Goal: Participate in discussion: Engage in conversation with other users on a specific topic

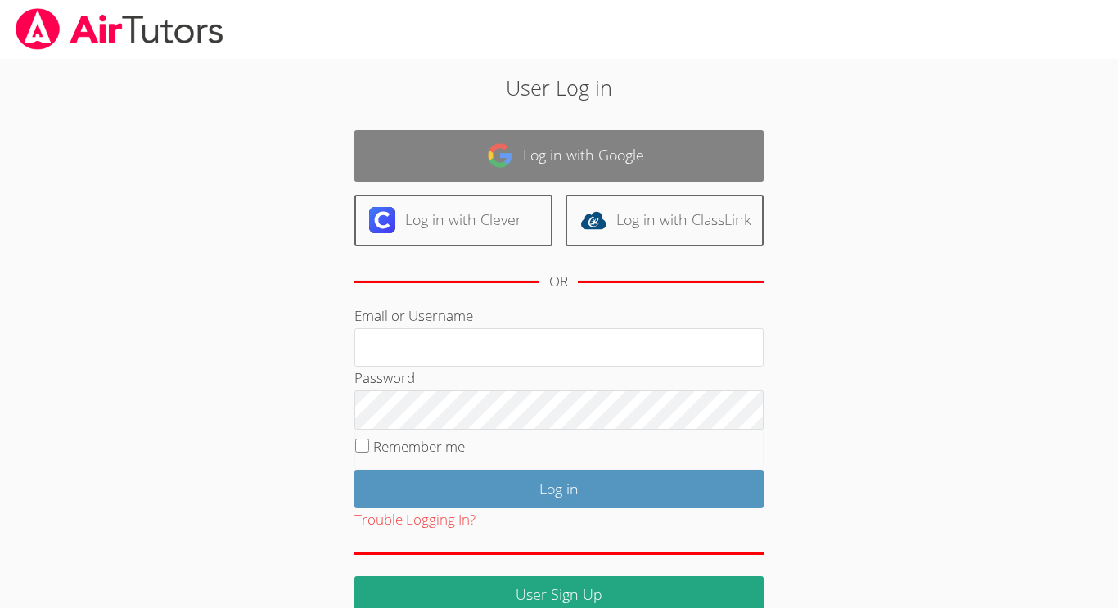
click at [558, 155] on link "Log in with Google" at bounding box center [558, 156] width 409 height 52
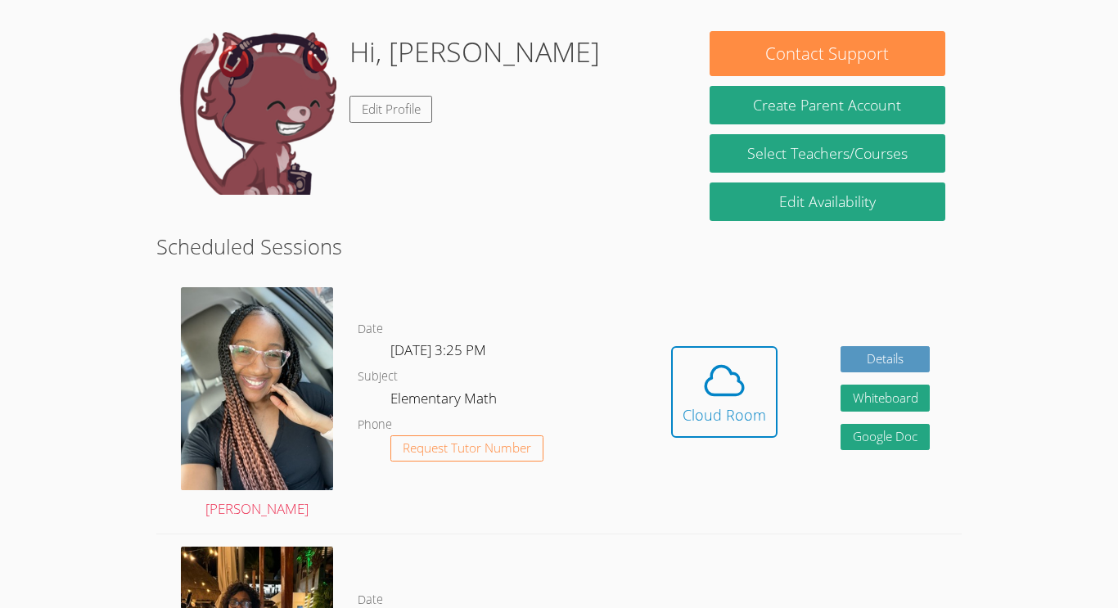
scroll to position [237, 0]
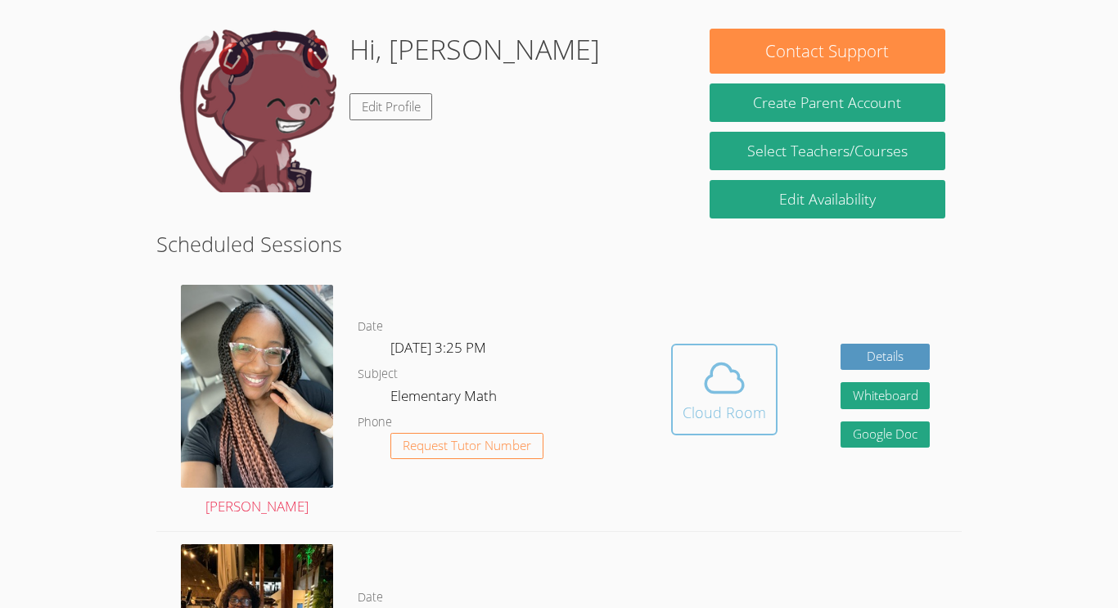
click at [728, 407] on div "Cloud Room" at bounding box center [724, 412] width 83 height 23
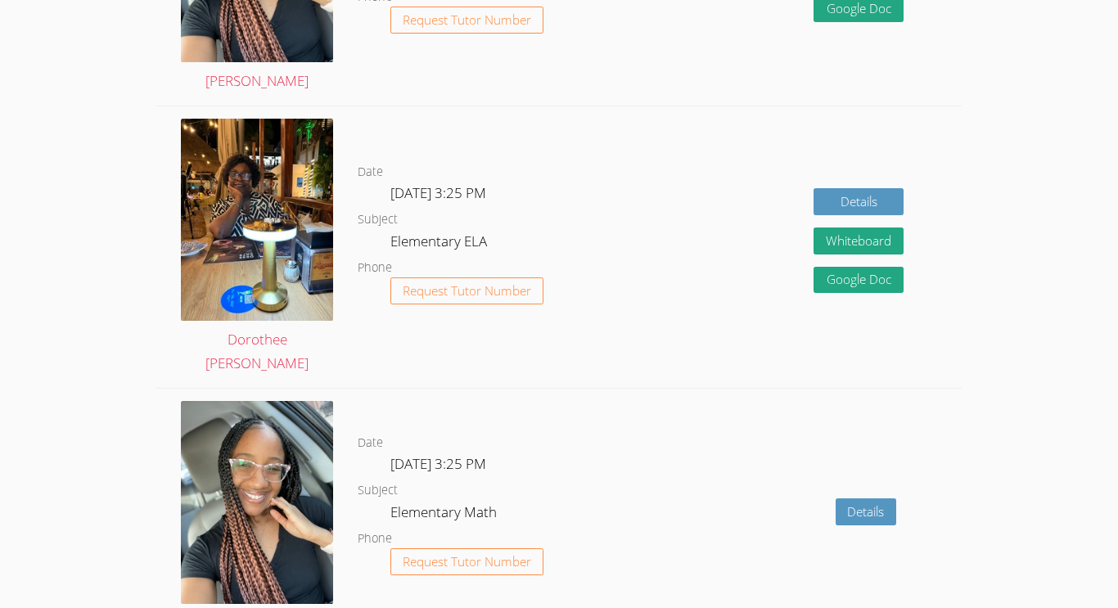
scroll to position [2011, 0]
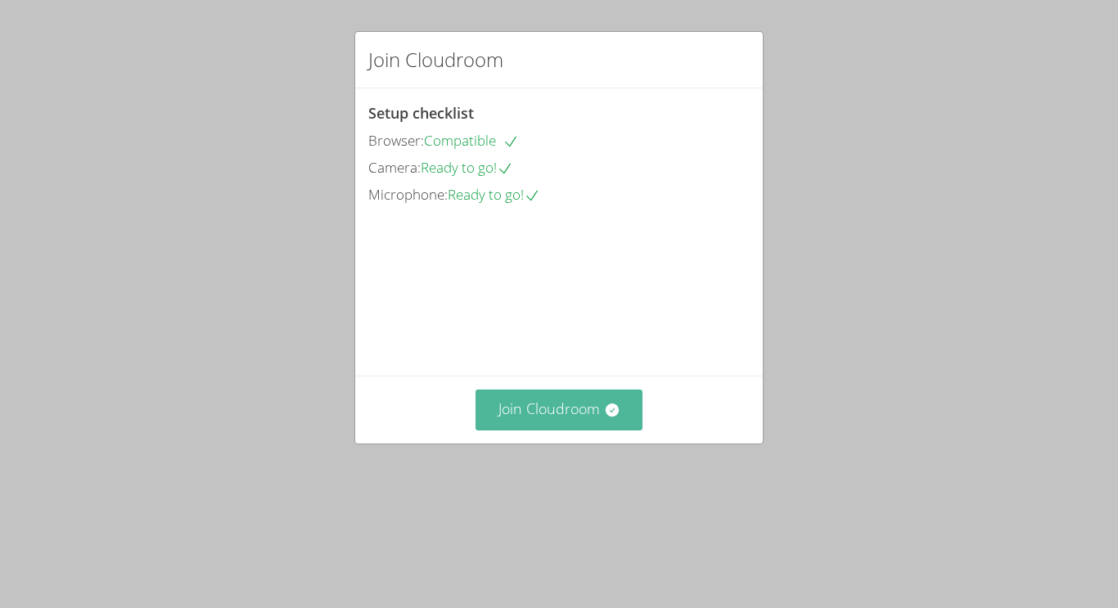
click at [588, 430] on button "Join Cloudroom" at bounding box center [560, 410] width 168 height 40
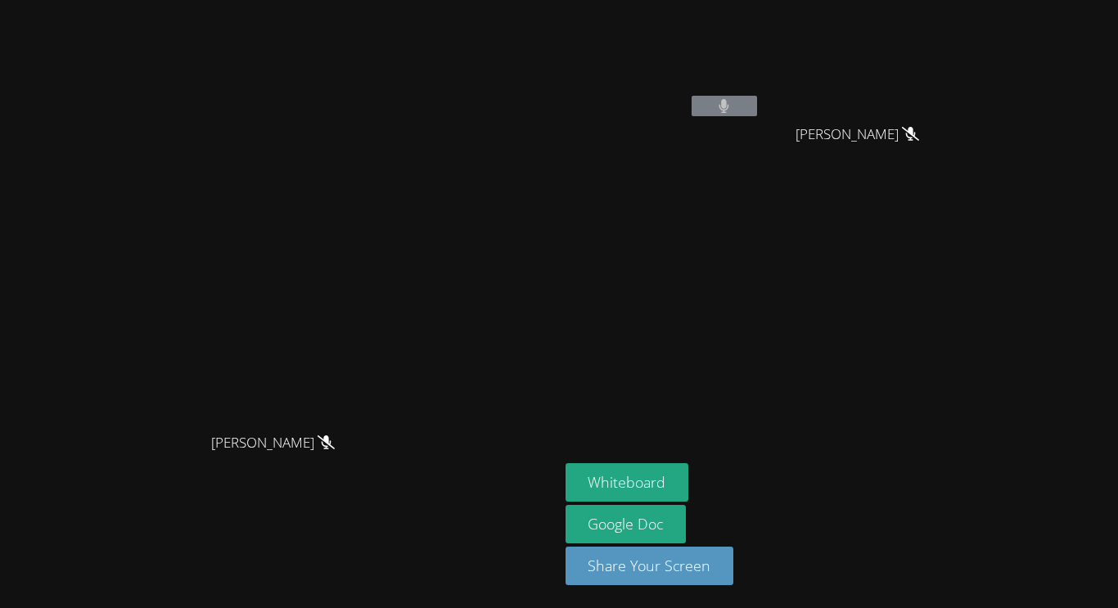
click at [757, 101] on button at bounding box center [724, 106] width 65 height 20
click at [335, 449] on icon at bounding box center [326, 442] width 17 height 14
click at [335, 455] on span "[PERSON_NAME]" at bounding box center [273, 443] width 124 height 24
click at [689, 480] on button "Whiteboard" at bounding box center [628, 482] width 124 height 38
click at [729, 106] on icon at bounding box center [724, 106] width 10 height 14
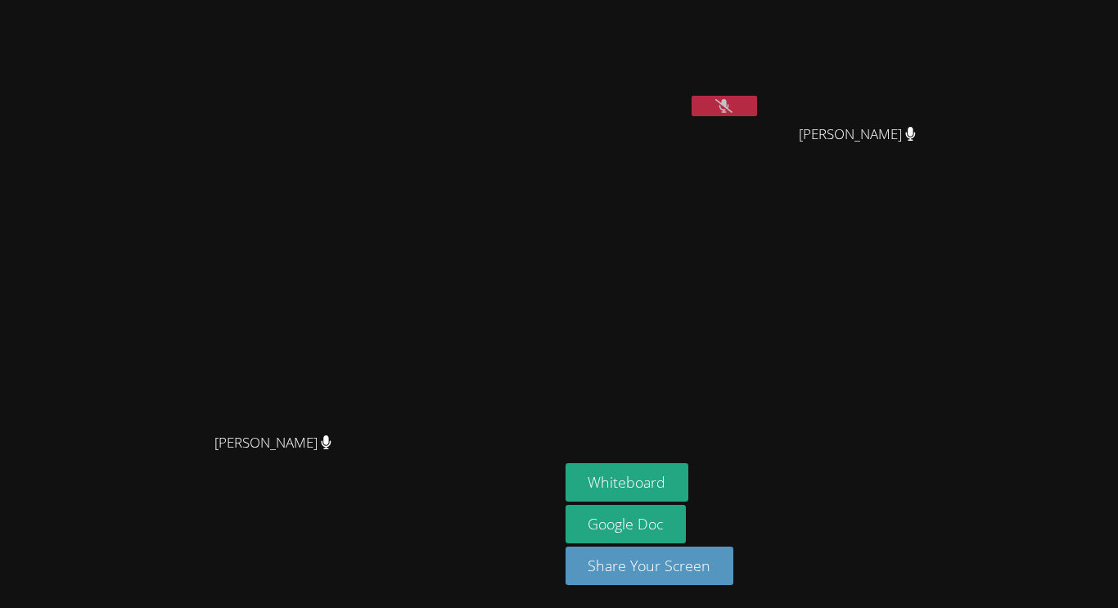
click at [733, 106] on icon at bounding box center [723, 106] width 17 height 14
click at [916, 147] on span "Alejandra Ruvalcaba Melgoza" at bounding box center [857, 135] width 117 height 24
click at [757, 103] on button at bounding box center [724, 106] width 65 height 20
click at [733, 111] on icon at bounding box center [723, 106] width 17 height 14
click at [733, 106] on icon at bounding box center [723, 106] width 17 height 14
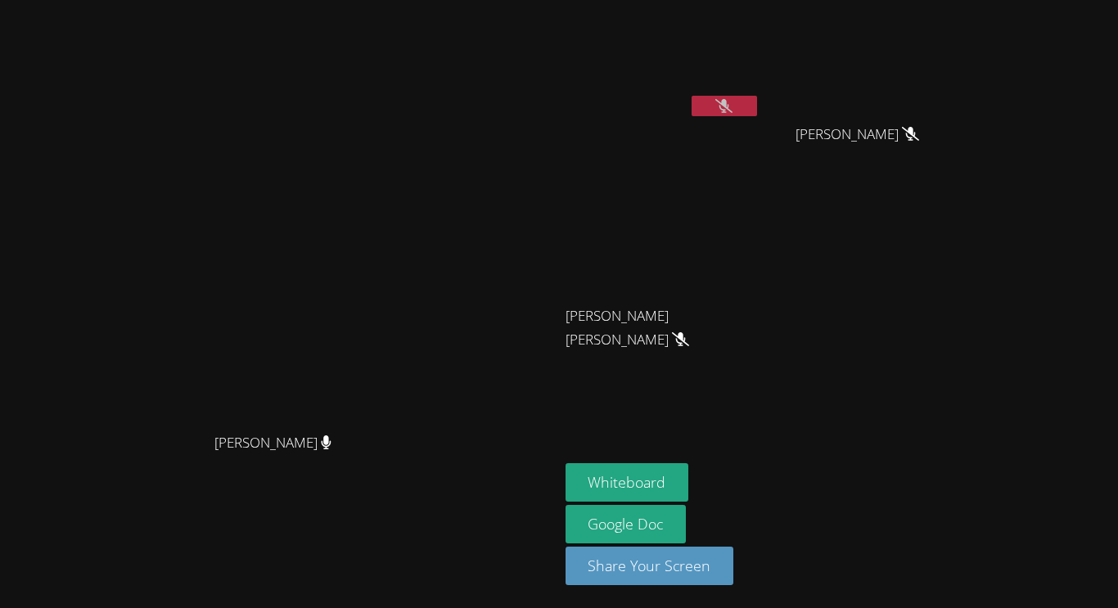
click at [757, 105] on button at bounding box center [724, 106] width 65 height 20
click at [757, 97] on button at bounding box center [724, 106] width 65 height 20
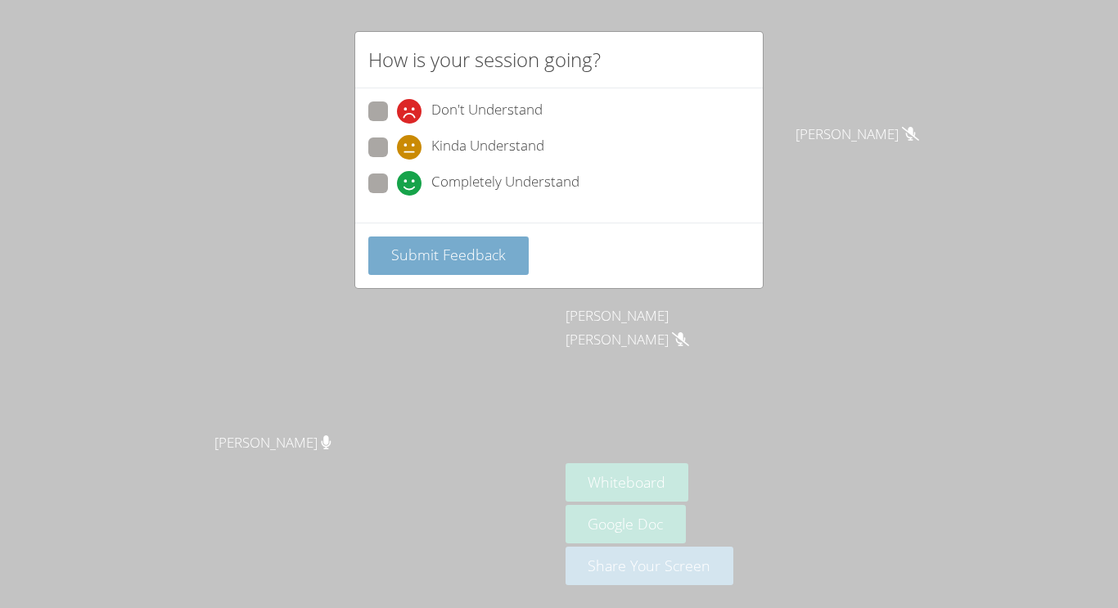
click at [426, 260] on span "Submit Feedback" at bounding box center [448, 255] width 115 height 20
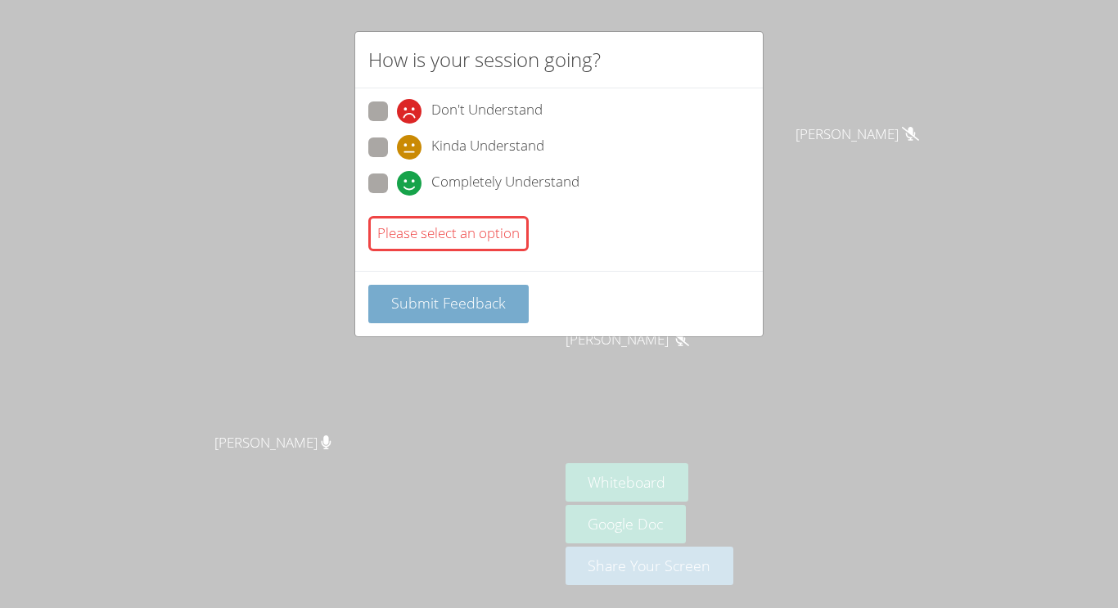
click at [456, 299] on span "Submit Feedback" at bounding box center [448, 303] width 115 height 20
click at [397, 196] on span at bounding box center [397, 196] width 0 height 0
click at [397, 178] on input "Completely Understand" at bounding box center [404, 181] width 14 height 14
radio input "true"
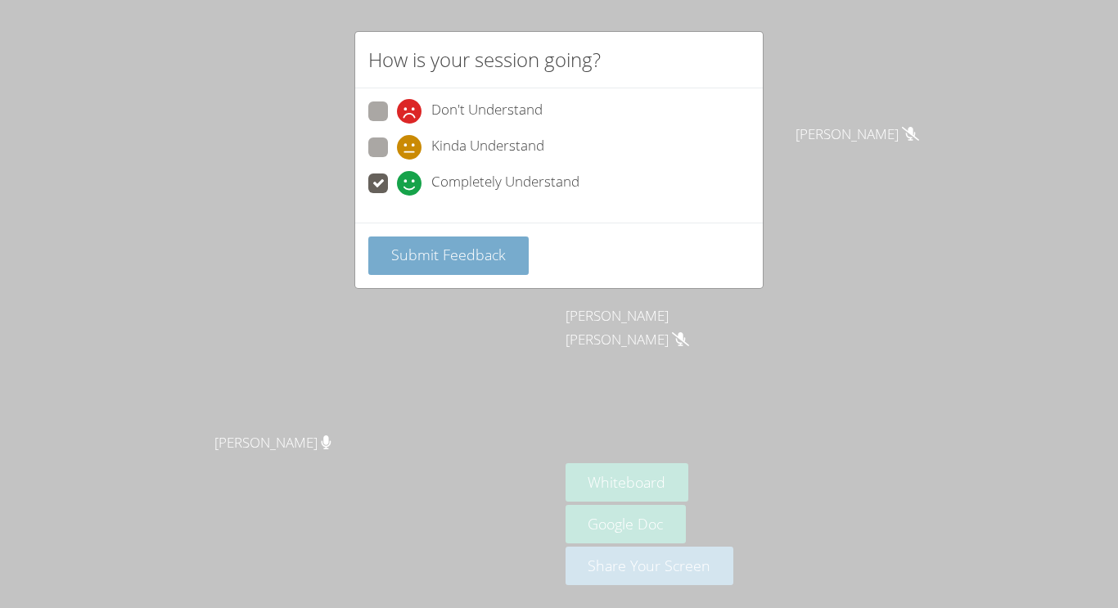
click at [440, 262] on span "Submit Feedback" at bounding box center [448, 255] width 115 height 20
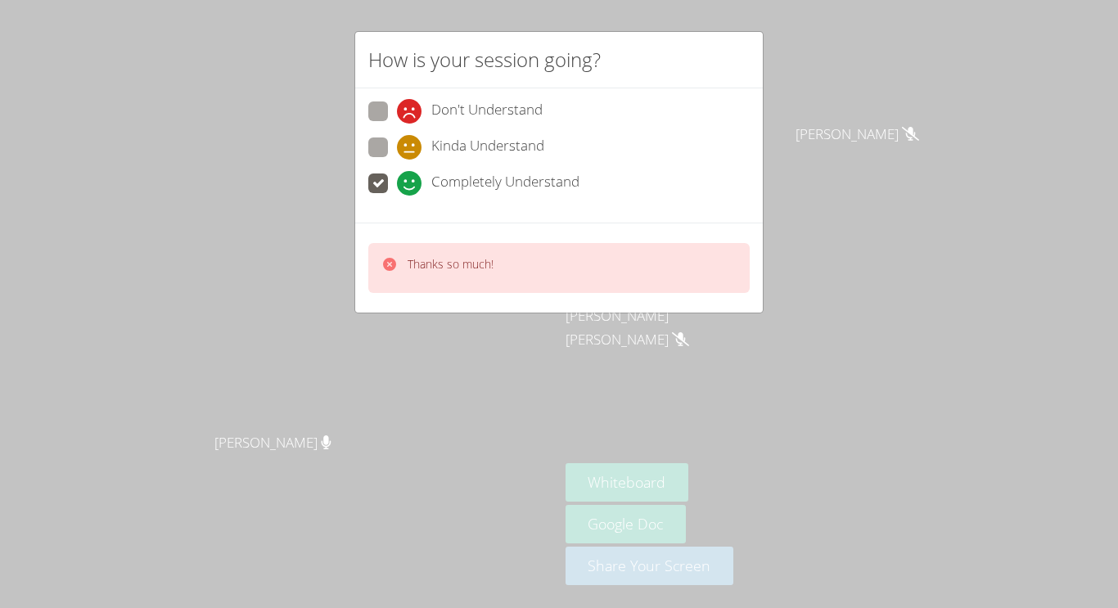
click at [658, 6] on div "How is your session going? Don't Understand Kinda Understand Completely Underst…" at bounding box center [559, 304] width 1118 height 608
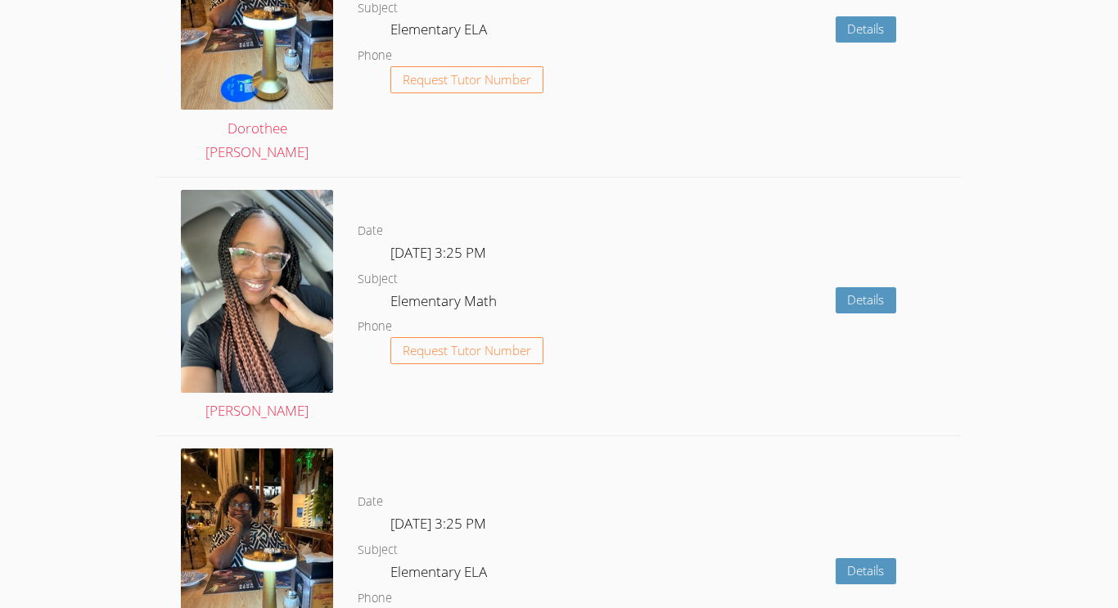
scroll to position [2464, 0]
